Goal: Information Seeking & Learning: Learn about a topic

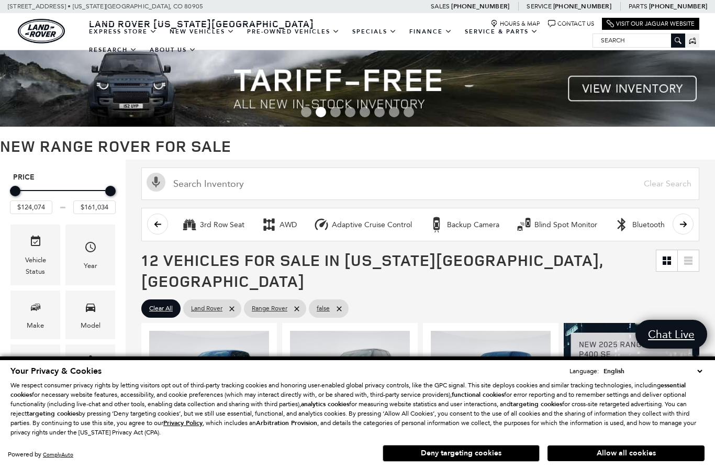
click at [483, 450] on button "Deny targeting cookies" at bounding box center [460, 453] width 157 height 17
